Goal: Find specific page/section: Find specific page/section

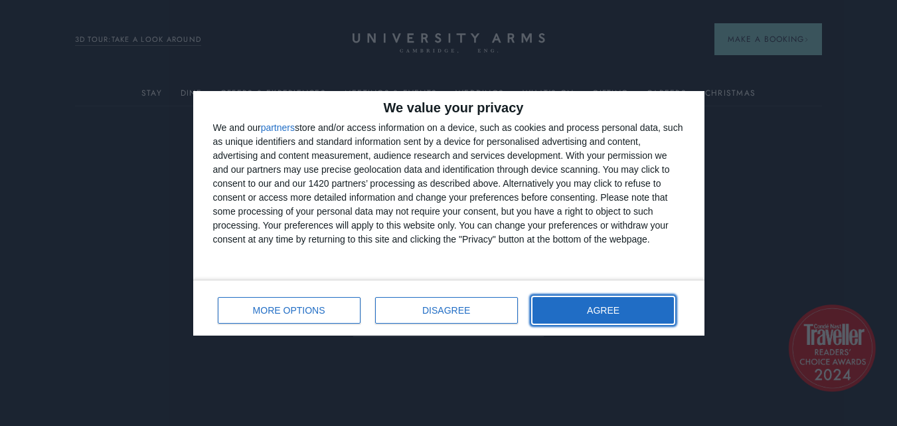
click at [637, 308] on button "AGREE" at bounding box center [604, 310] width 142 height 27
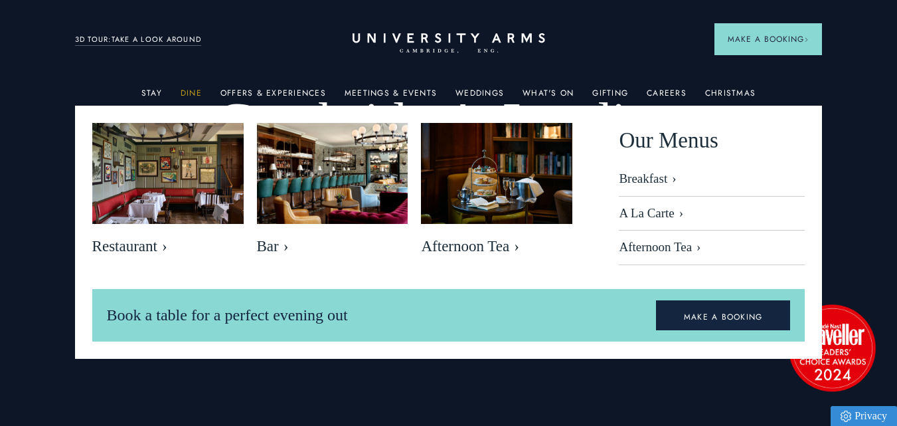
click at [187, 89] on link "Dine" at bounding box center [191, 96] width 21 height 17
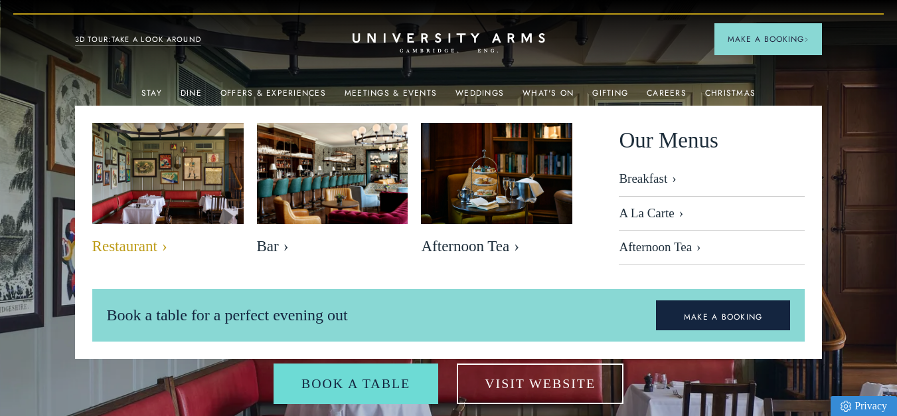
click at [141, 197] on img at bounding box center [167, 174] width 174 height 116
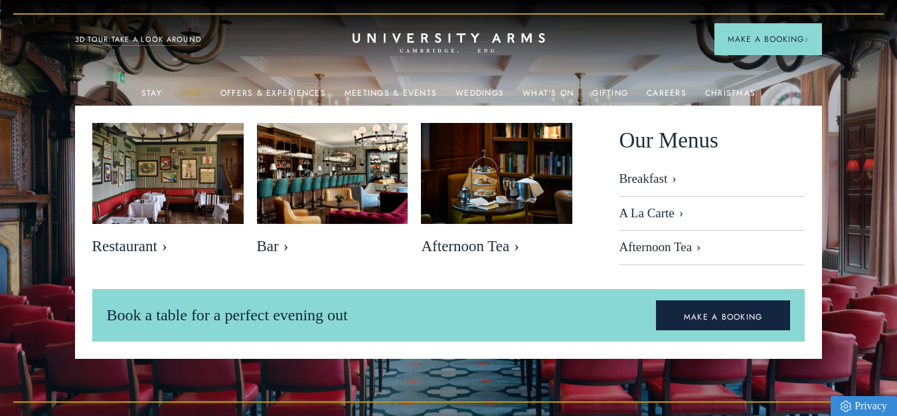
click at [186, 90] on link "Dine" at bounding box center [191, 96] width 21 height 17
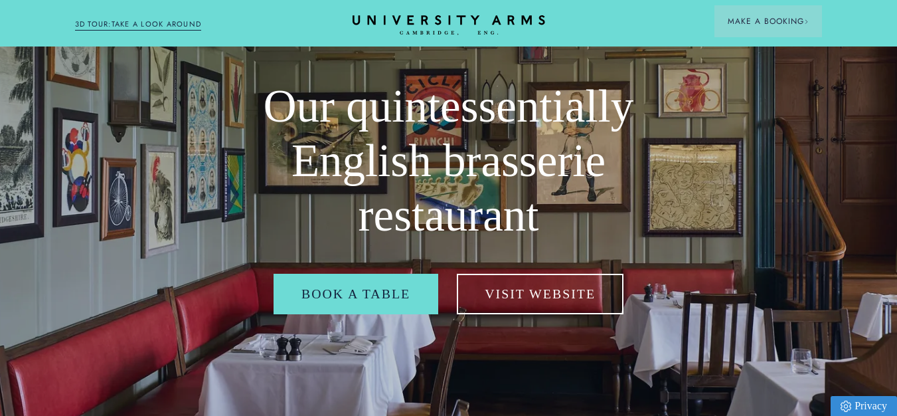
scroll to position [66, 0]
